Goal: Task Accomplishment & Management: Use online tool/utility

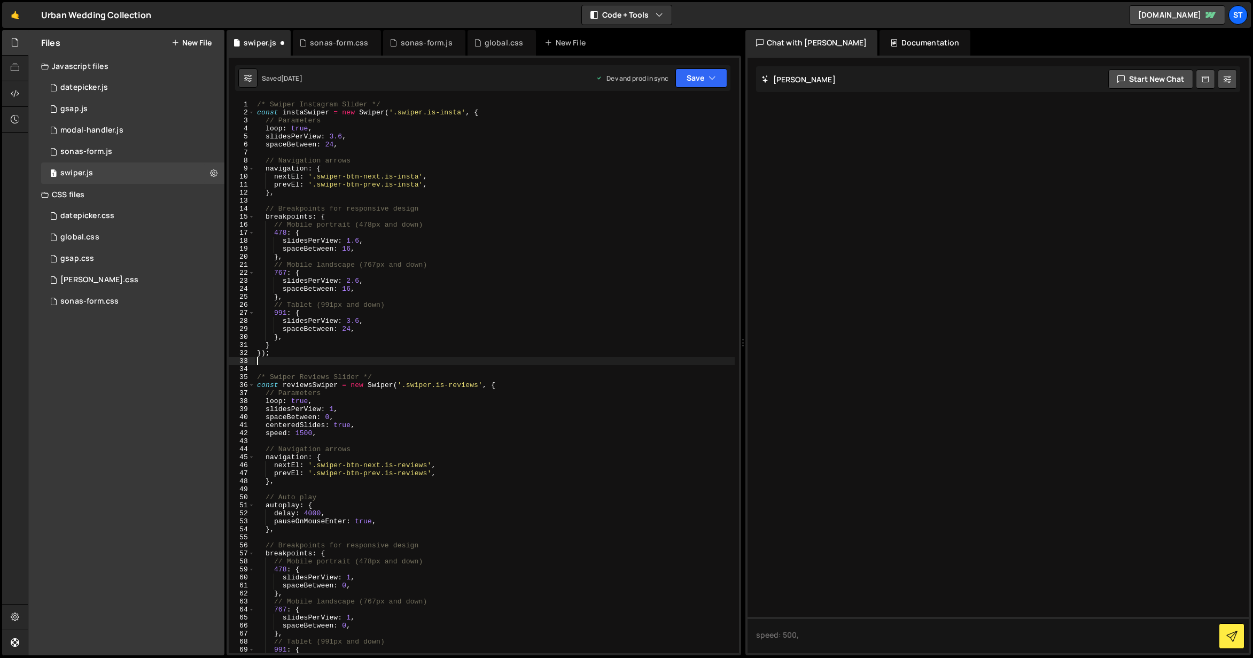
click at [334, 135] on div "/* Swiper Instagram Slider */ const instaSwiper = new Swiper ( '.swiper.is-inst…" at bounding box center [495, 384] width 480 height 569
click at [357, 238] on div "/* Swiper Instagram Slider */ const instaSwiper = new Swiper ( '.swiper.is-inst…" at bounding box center [495, 384] width 480 height 569
click at [464, 209] on div "/* Swiper Instagram Slider */ const instaSwiper = new Swiper ( '.swiper.is-inst…" at bounding box center [495, 384] width 480 height 569
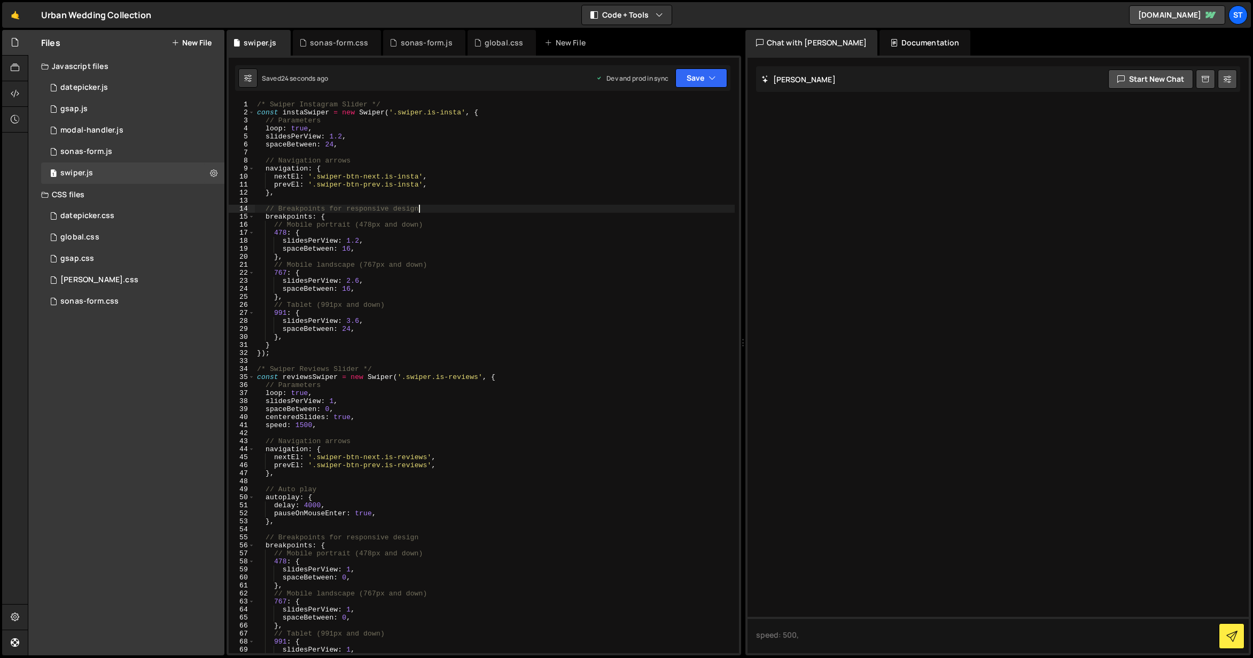
type textarea "// Breakpoints for responsive design"
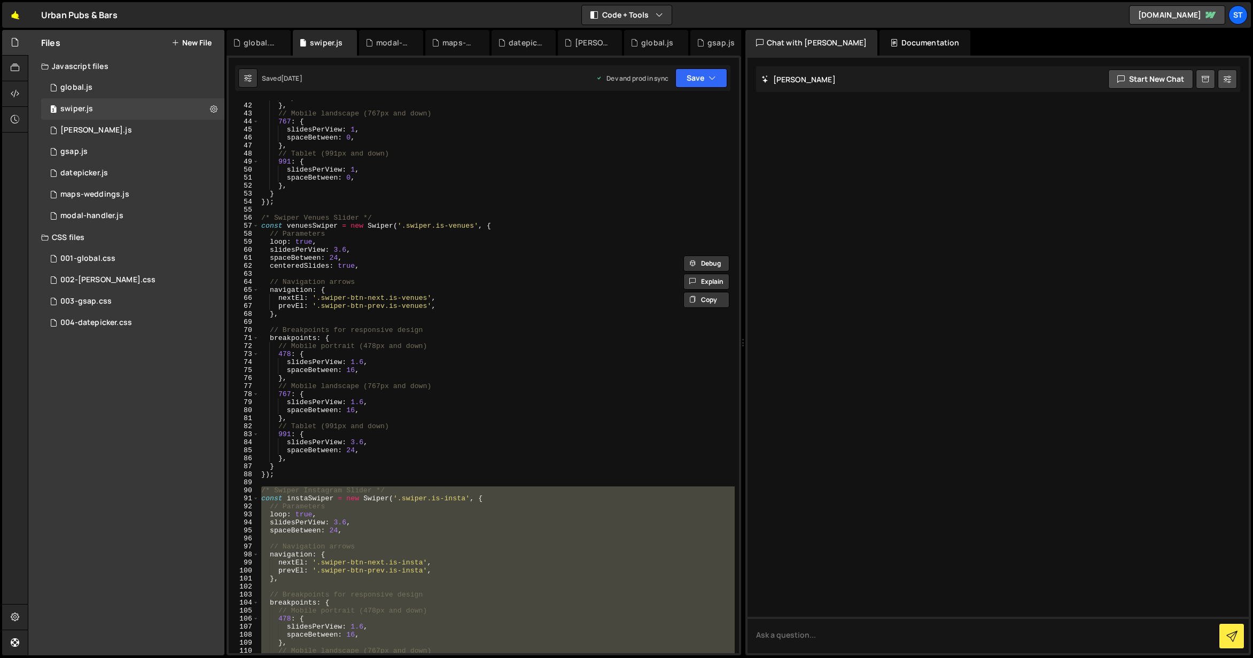
scroll to position [344, 0]
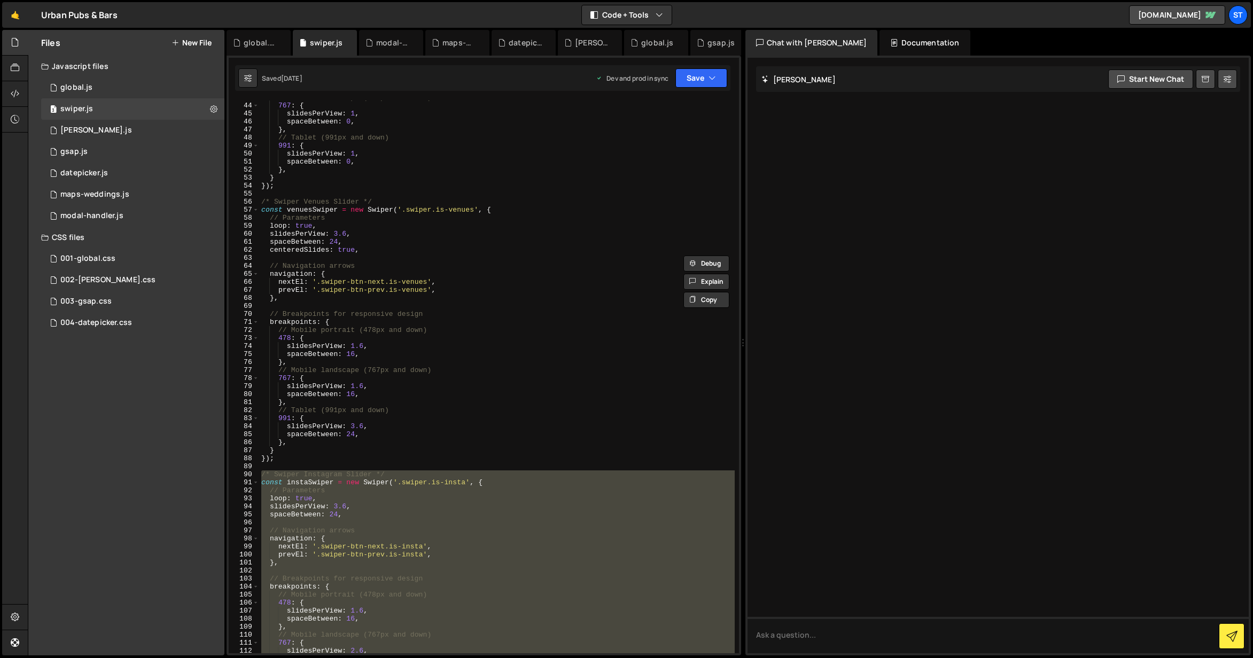
click at [398, 328] on div "// Mobile landscape (767px and down) 767 : { slidesPerView : 1 , spaceBetween :…" at bounding box center [497, 378] width 476 height 569
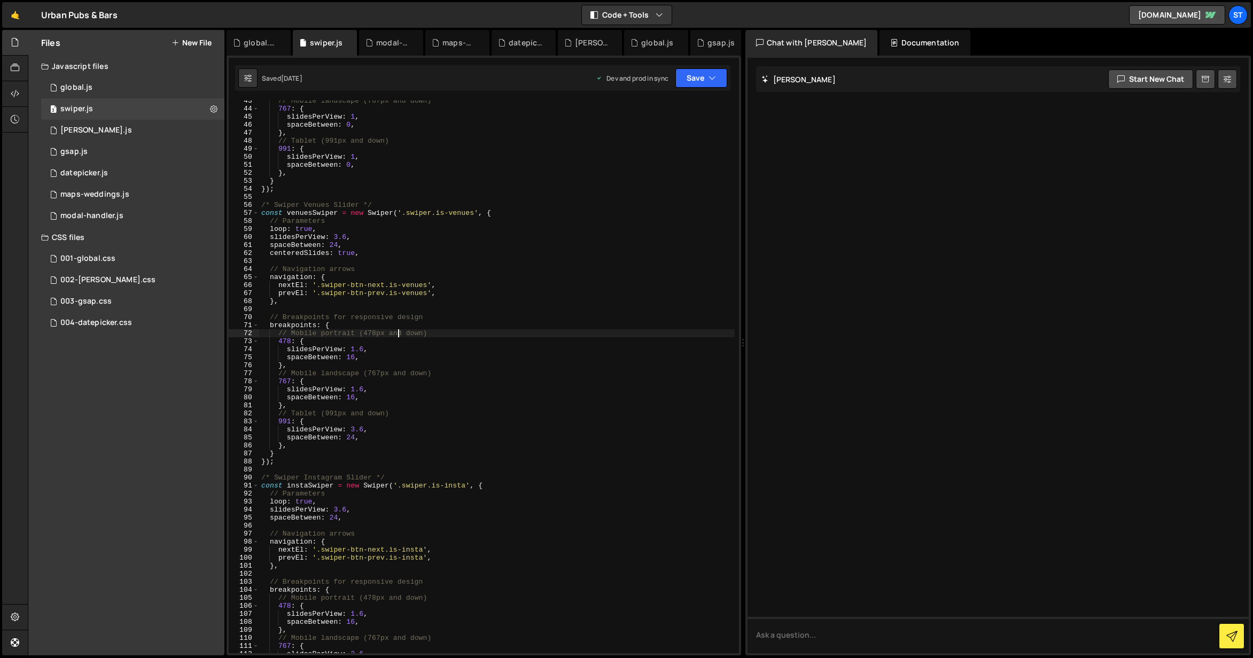
scroll to position [340, 0]
click at [338, 237] on div "// Mobile landscape (767px and down) 767 : { slidesPerView : 1 , spaceBetween :…" at bounding box center [497, 381] width 476 height 569
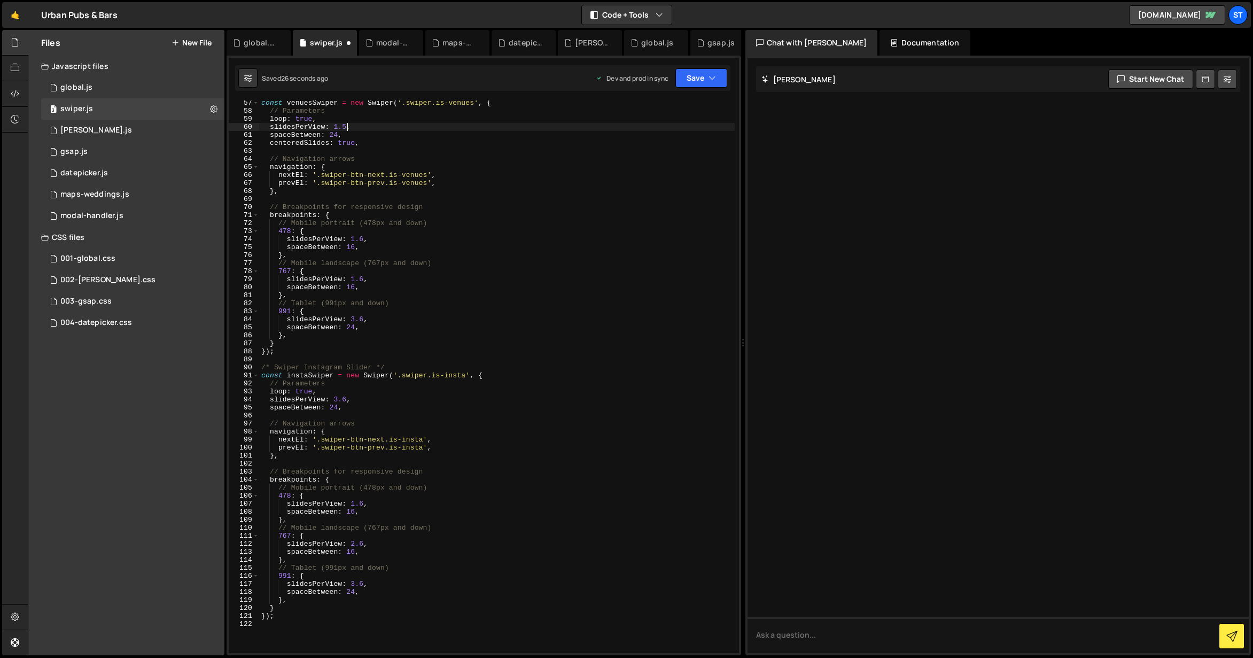
scroll to position [453, 0]
click at [336, 395] on div "const venuesSwiper = new Swiper ( '.swiper.is-venues' , { // Parameters loop : …" at bounding box center [497, 381] width 476 height 569
click at [363, 236] on div "const venuesSwiper = new Swiper ( '.swiper.is-venues' , { // Parameters loop : …" at bounding box center [497, 381] width 476 height 569
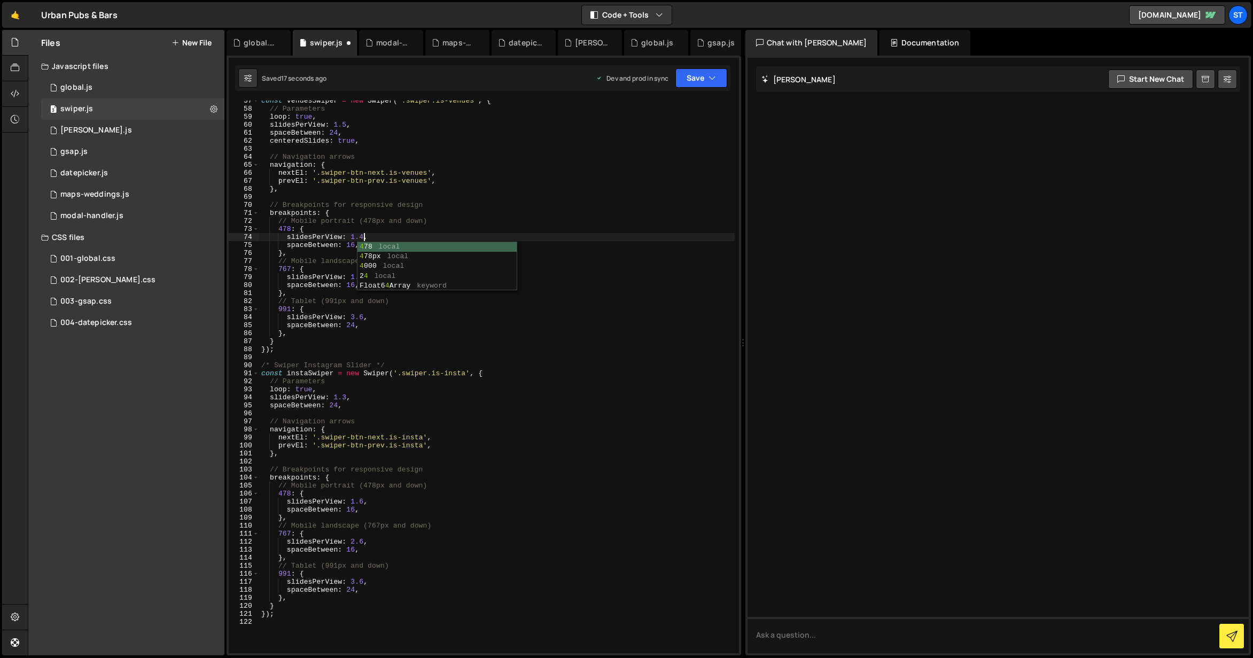
drag, startPoint x: 346, startPoint y: 123, endPoint x: 352, endPoint y: 125, distance: 6.1
click at [346, 123] on div "const venuesSwiper = new Swiper ( '.swiper.is-venues' , { // Parameters loop : …" at bounding box center [497, 381] width 476 height 569
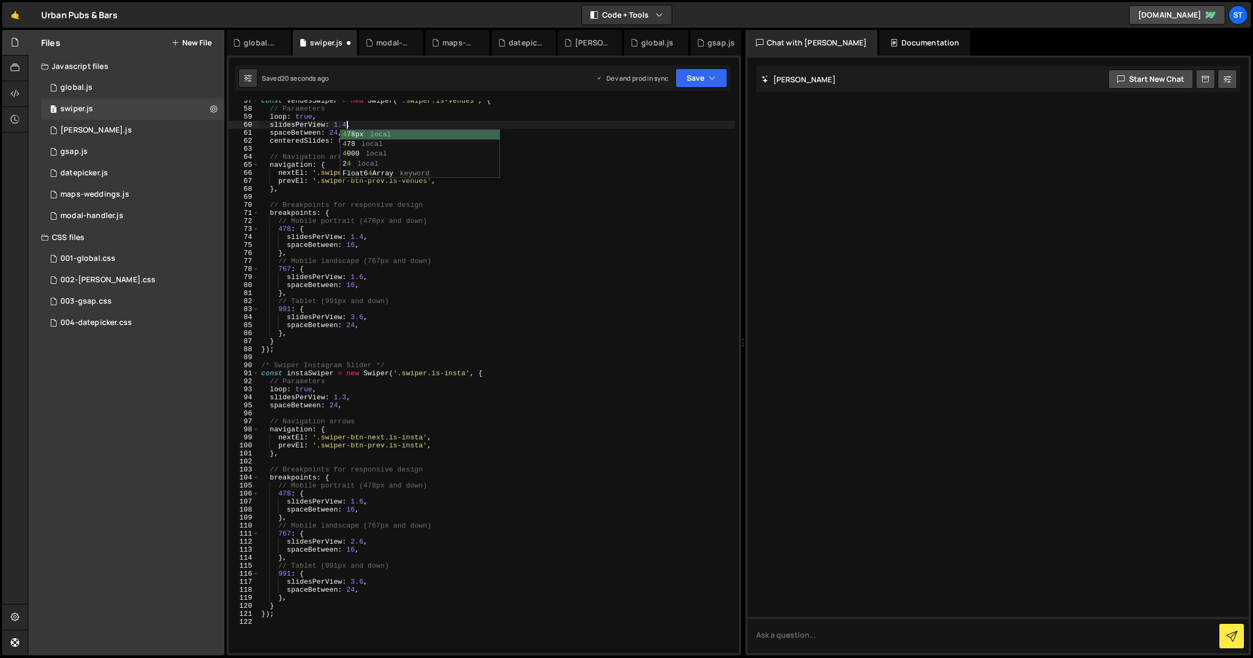
click at [374, 237] on div "const venuesSwiper = new Swiper ( '.swiper.is-venues' , { // Parameters loop : …" at bounding box center [497, 381] width 476 height 569
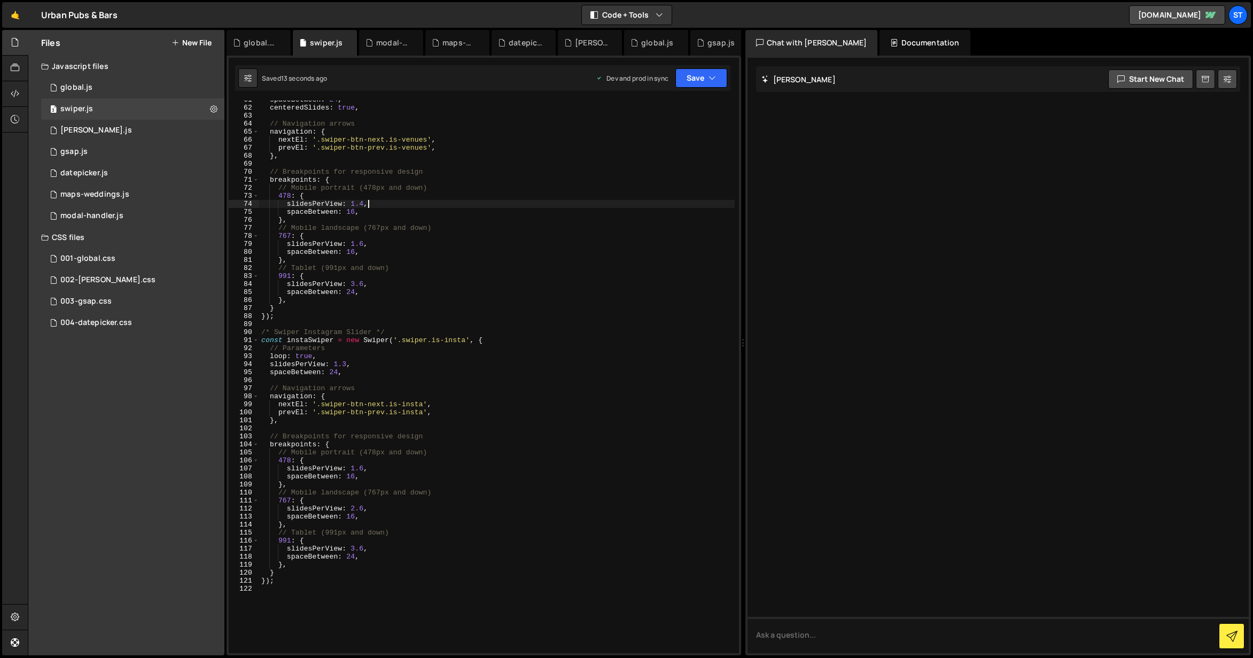
scroll to position [487, 0]
click at [346, 360] on div "spaceBetween : 24 , centeredSlides : true , // Navigation arrows navigation : {…" at bounding box center [497, 378] width 476 height 569
click at [363, 467] on div "spaceBetween : 24 , centeredSlides : true , // Navigation arrows navigation : {…" at bounding box center [497, 378] width 476 height 569
drag, startPoint x: 363, startPoint y: 464, endPoint x: 393, endPoint y: 466, distance: 29.4
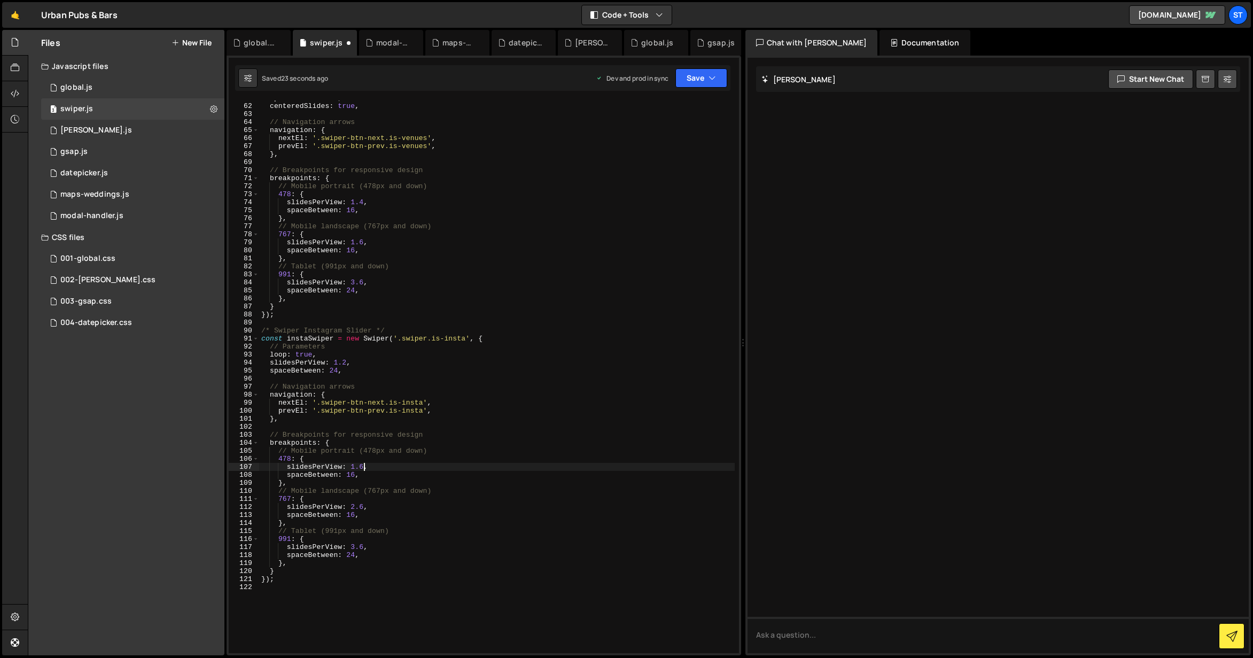
click at [364, 464] on div "spaceBetween : 24 , centeredSlides : true , // Navigation arrows navigation : {…" at bounding box center [497, 378] width 476 height 569
type textarea "slidesPerView: 1.2,"
click at [511, 426] on div "spaceBetween : 24 , centeredSlides : true , // Navigation arrows navigation : {…" at bounding box center [497, 378] width 476 height 569
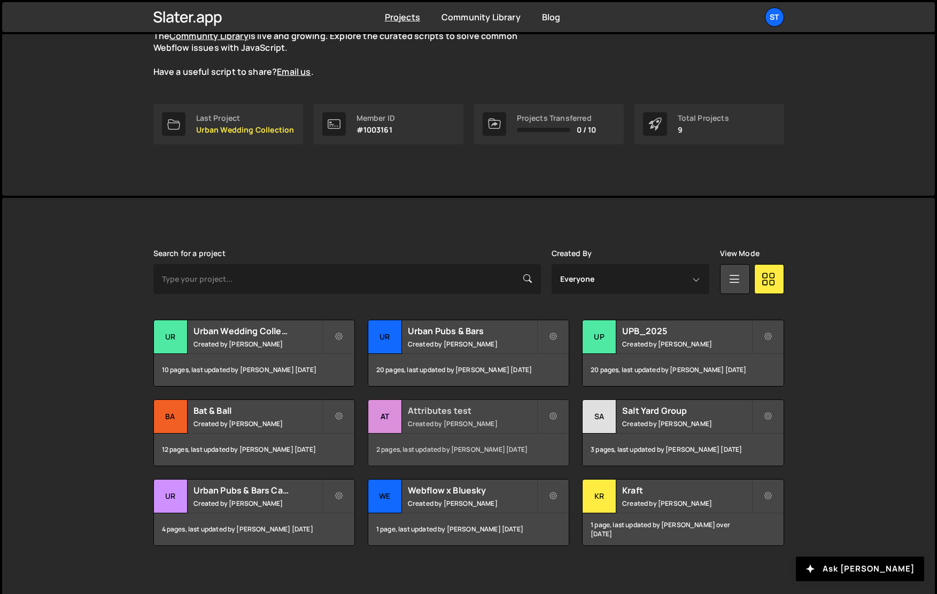
scroll to position [115, 0]
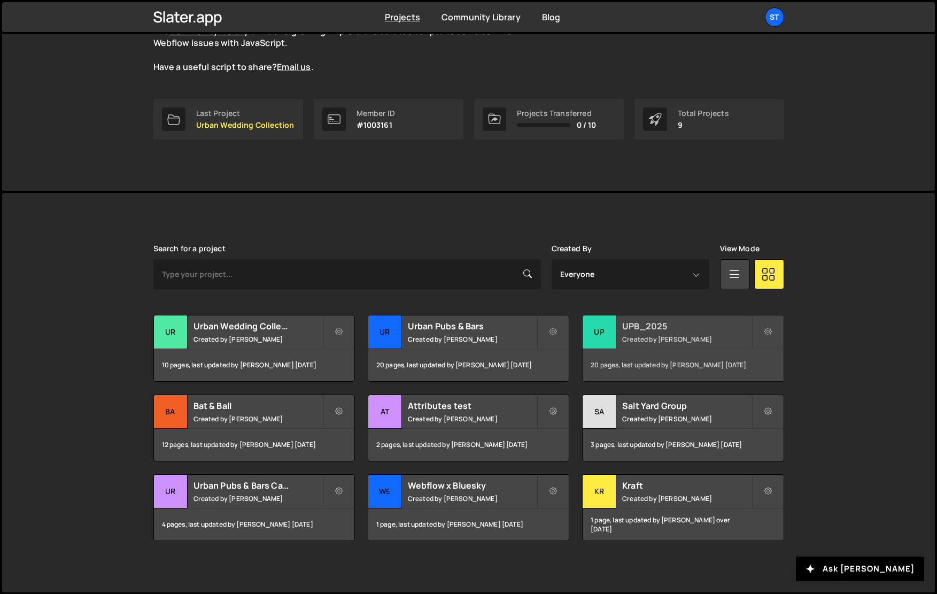
click at [688, 346] on div "UPB_2025 Created by Kieran Hall" at bounding box center [682, 331] width 200 height 33
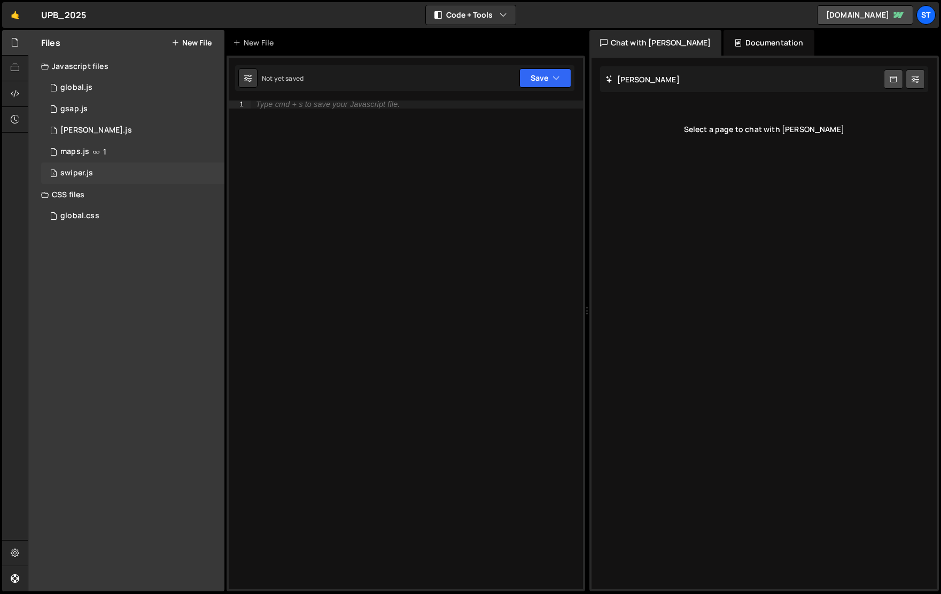
click at [78, 167] on div "3 swiper.js 0" at bounding box center [132, 172] width 183 height 21
